Goal: Information Seeking & Learning: Learn about a topic

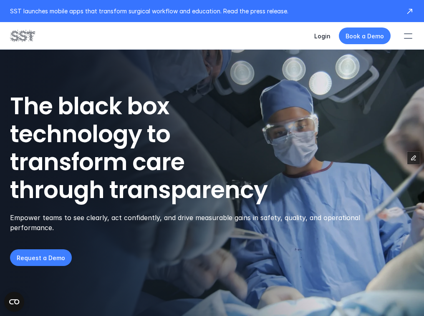
click at [409, 34] on div at bounding box center [408, 36] width 18 height 18
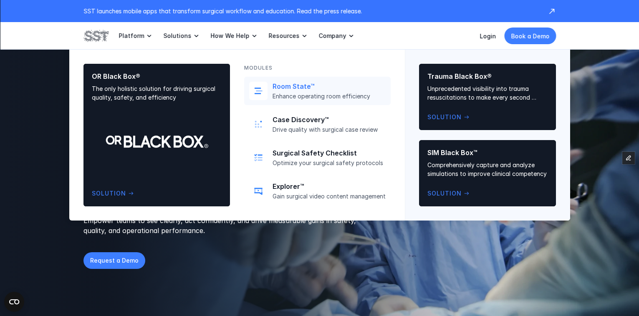
click at [302, 92] on div "Room State™ Enhance operating room efficiency" at bounding box center [329, 91] width 113 height 18
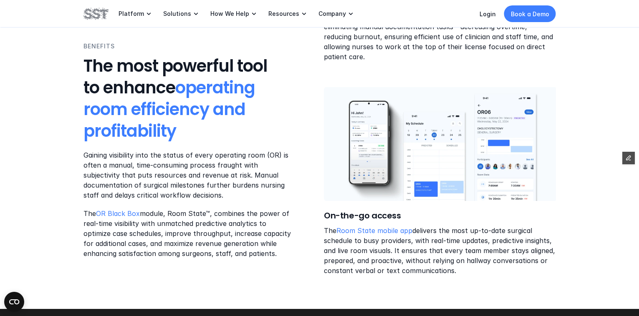
scroll to position [1376, 0]
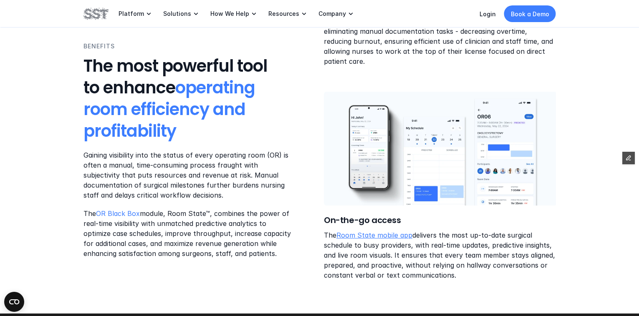
click at [366, 231] on link "Room State mobile app" at bounding box center [375, 235] width 76 height 8
